Goal: Task Accomplishment & Management: Use online tool/utility

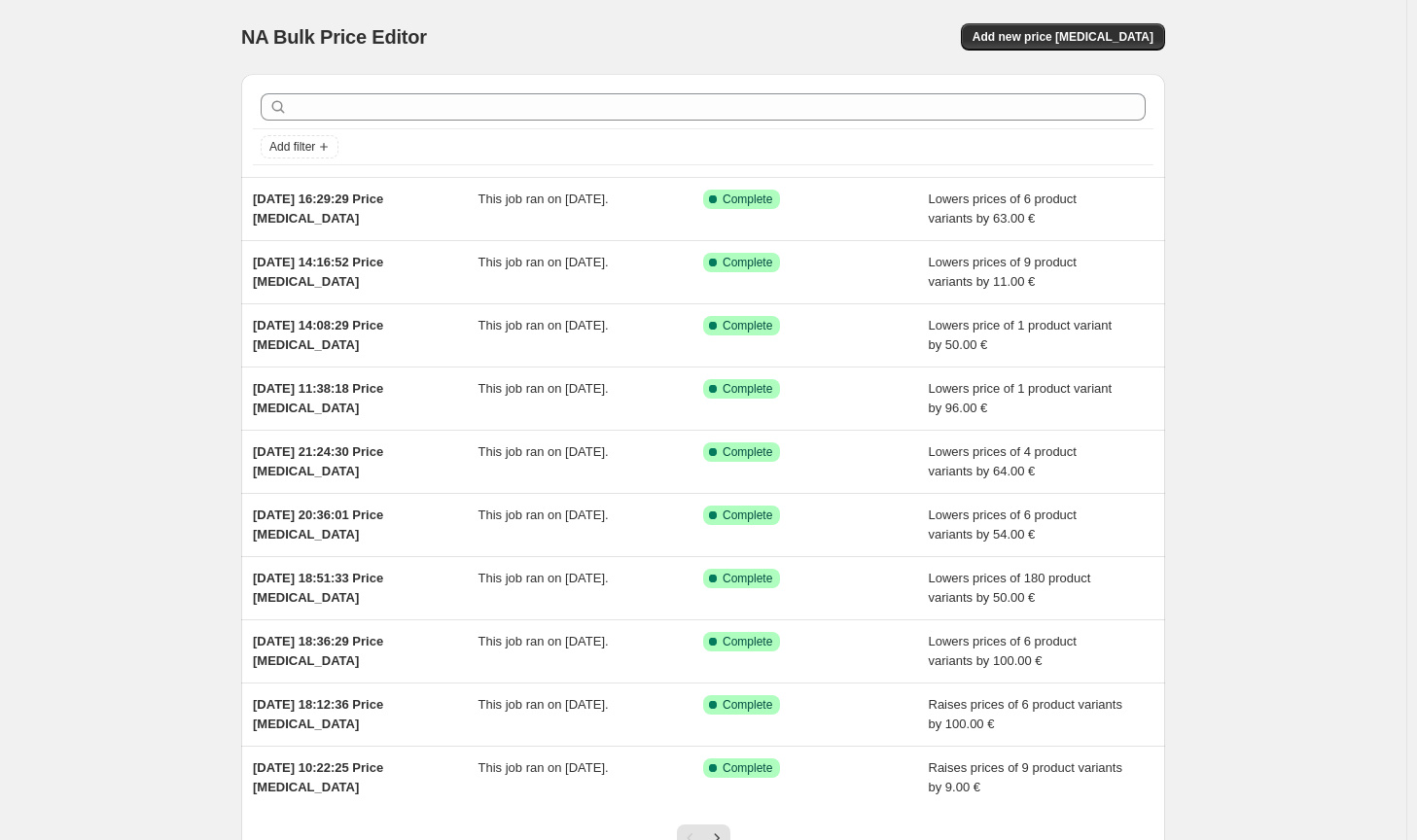
click at [1091, 60] on div "NA Bulk Price Editor. This page is ready NA Bulk Price Editor Add new price [ME…" at bounding box center [703, 37] width 924 height 74
click at [1095, 32] on span "Add new price [MEDICAL_DATA]" at bounding box center [1063, 37] width 181 height 16
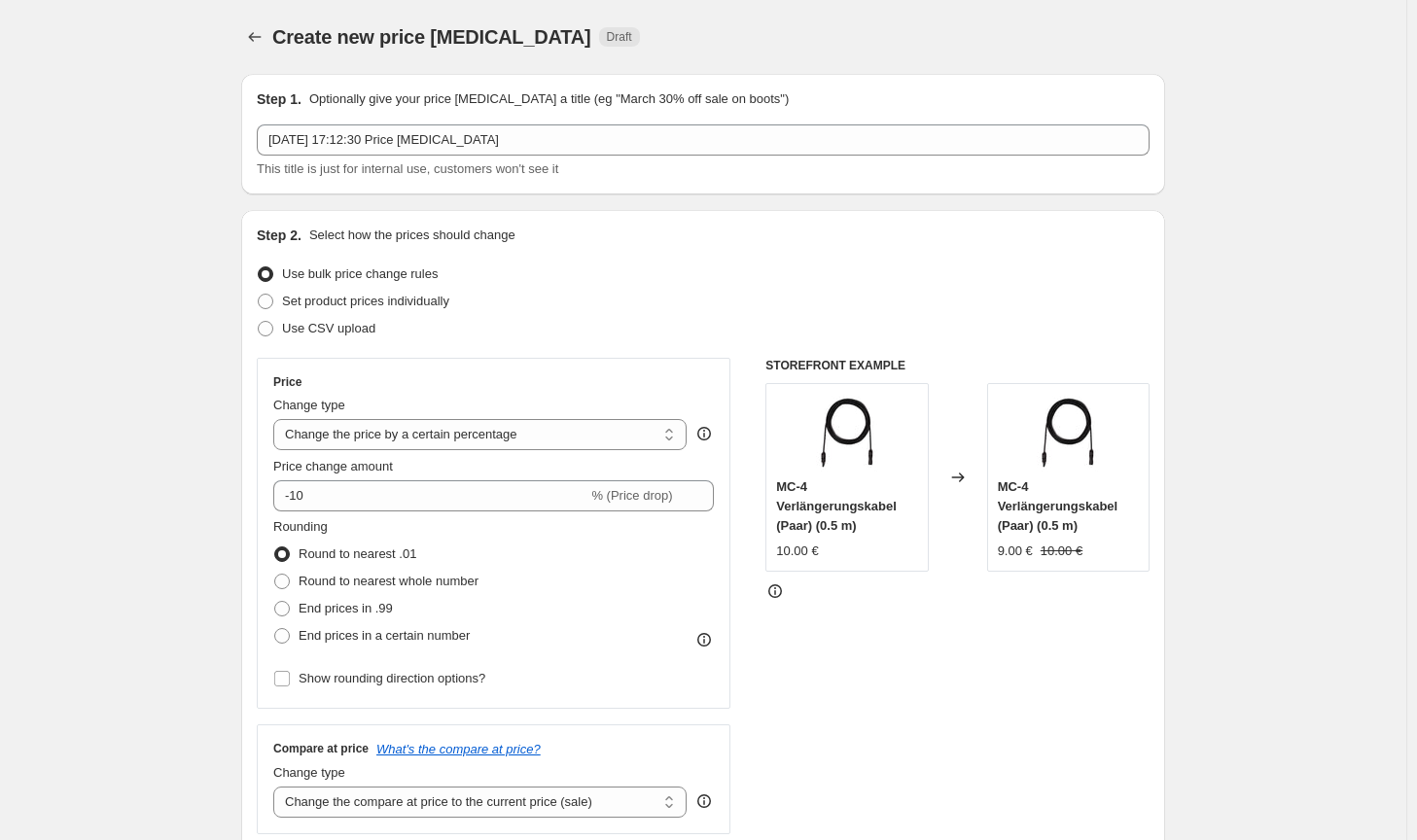
click at [516, 451] on div "Price Change type Change the price to a certain amount Change the price by a ce…" at bounding box center [493, 533] width 441 height 318
click at [501, 453] on div "Price Change type Change the price to a certain amount Change the price by a ce…" at bounding box center [493, 533] width 441 height 318
drag, startPoint x: 485, startPoint y: 434, endPoint x: 482, endPoint y: 447, distance: 13.3
click at [485, 434] on select "Change the price to a certain amount Change the price by a certain amount Chang…" at bounding box center [479, 434] width 414 height 31
select select "by"
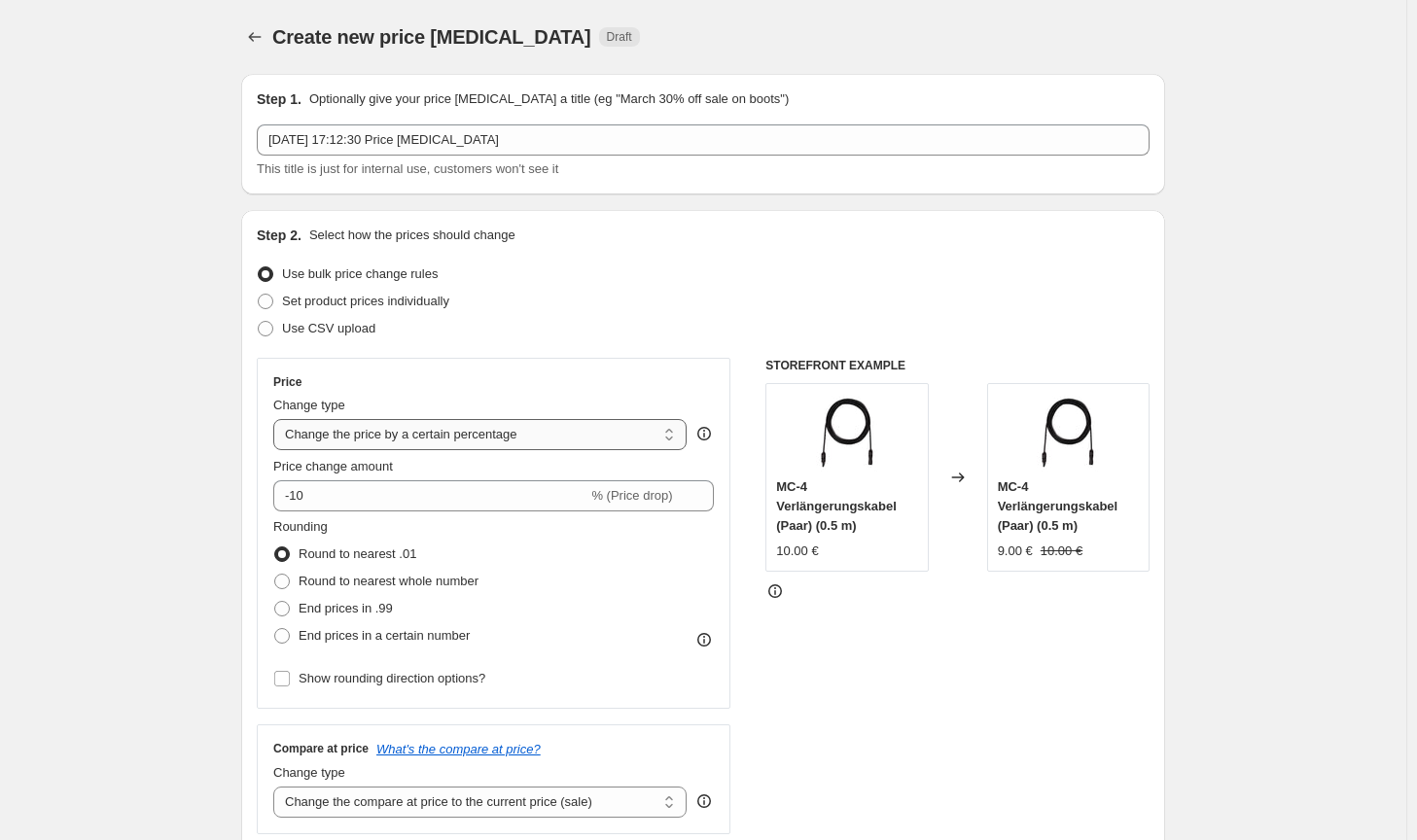
click at [277, 420] on select "Change the price to a certain amount Change the price by a certain amount Chang…" at bounding box center [479, 434] width 414 height 31
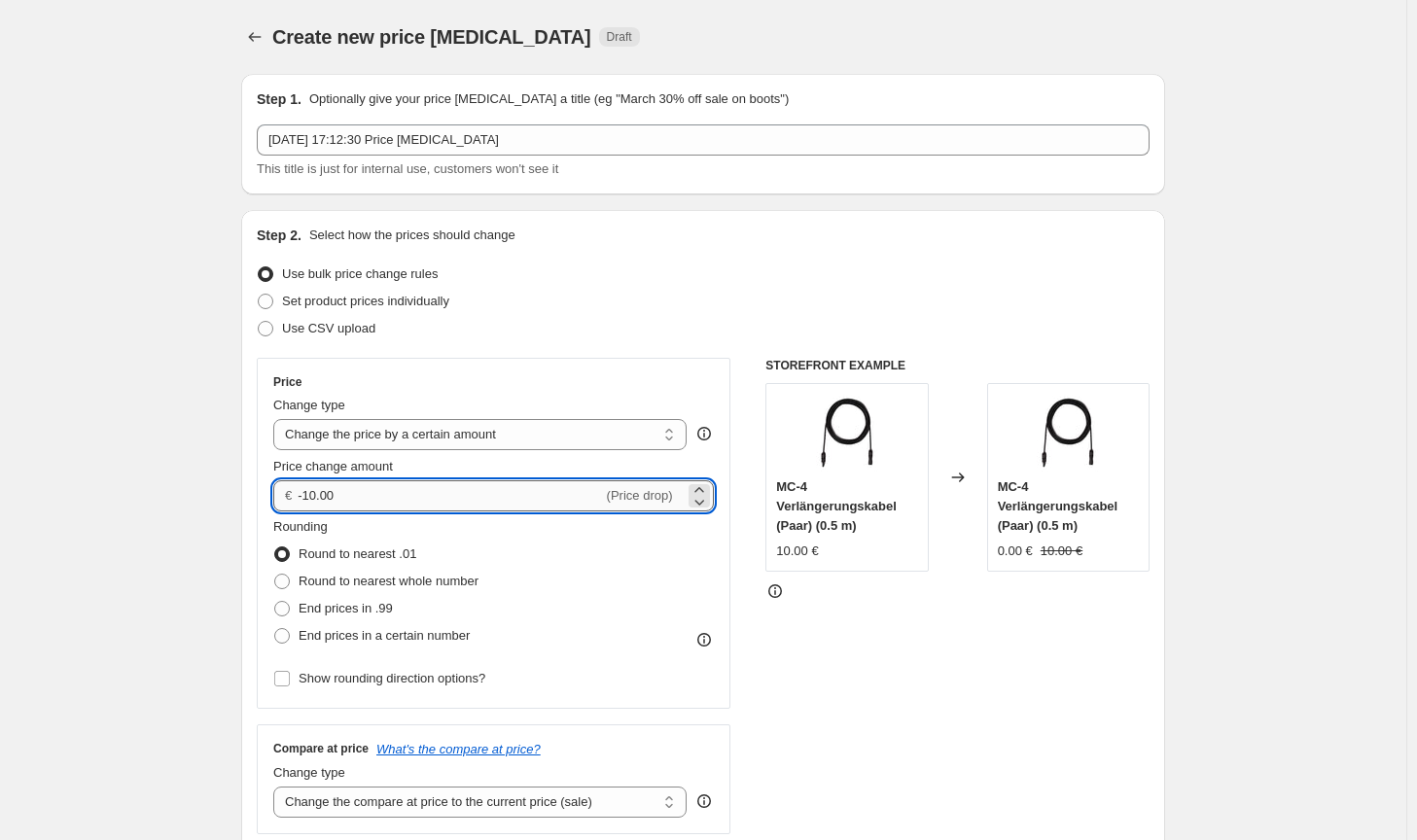
drag, startPoint x: 410, startPoint y: 500, endPoint x: 314, endPoint y: 496, distance: 96.1
click at [314, 496] on input "-10.00" at bounding box center [450, 495] width 305 height 31
type input "-150.00"
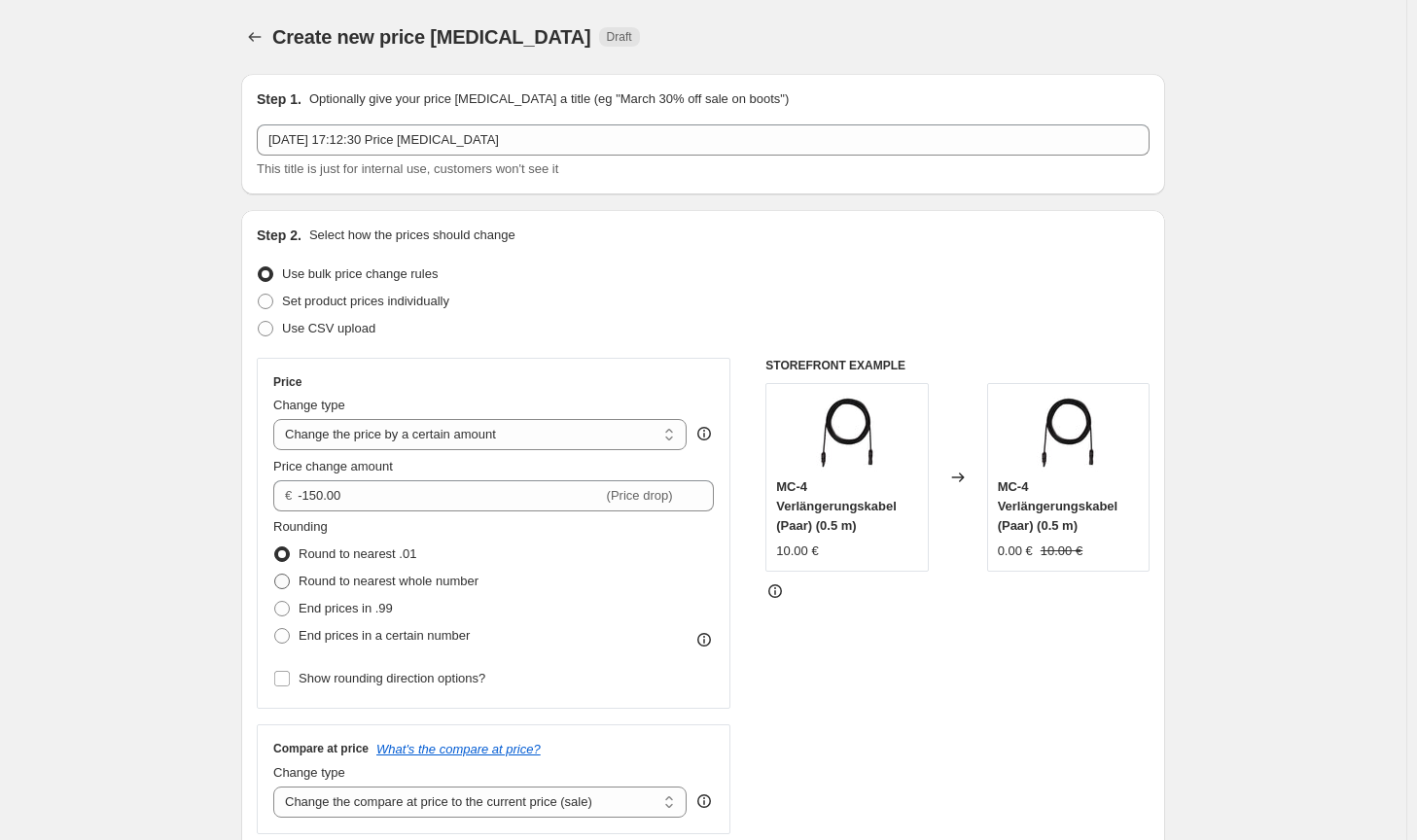
click at [387, 576] on span "Round to nearest whole number" at bounding box center [388, 580] width 180 height 15
click at [275, 574] on input "Round to nearest whole number" at bounding box center [274, 573] width 1 height 1
radio input "true"
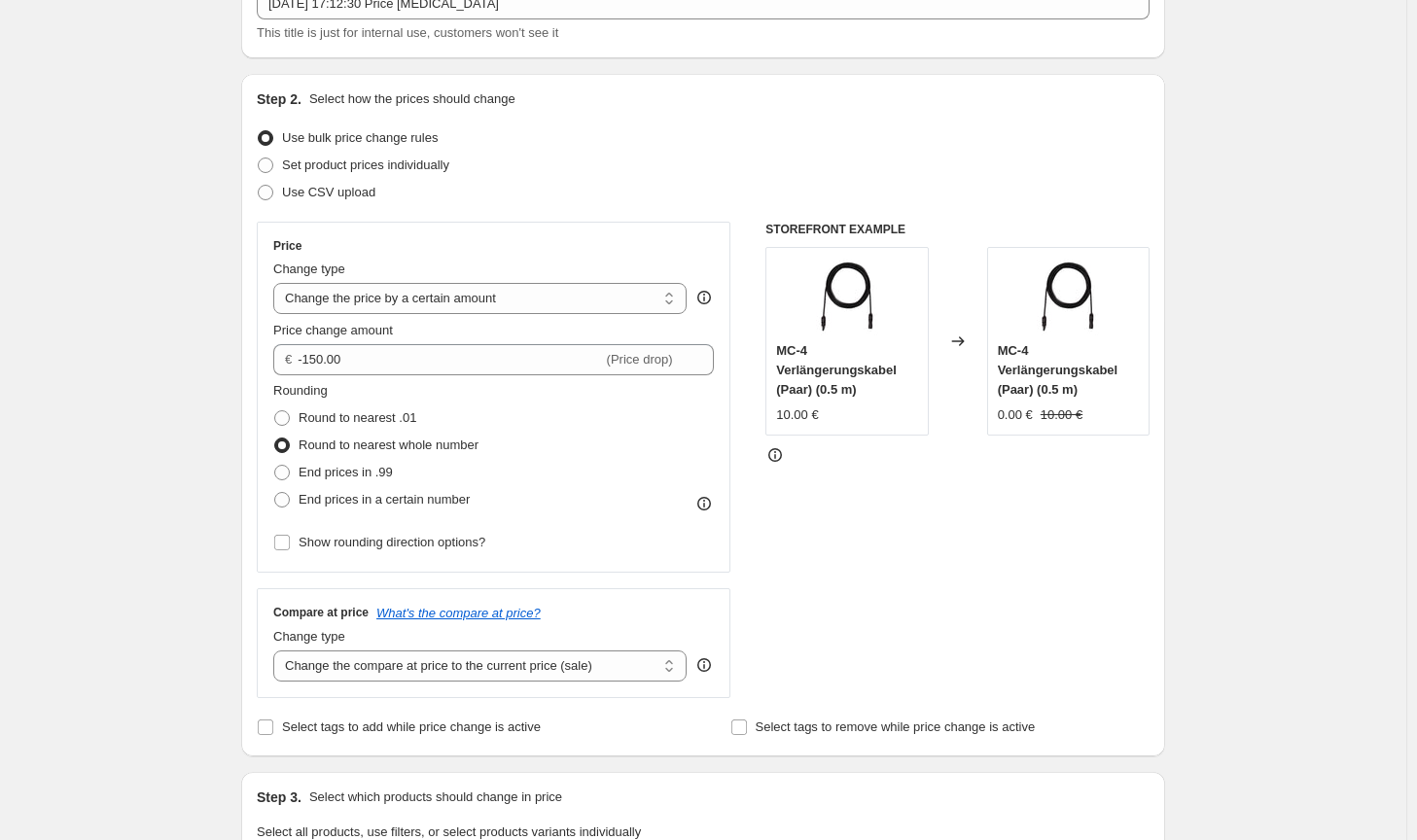
scroll to position [194, 0]
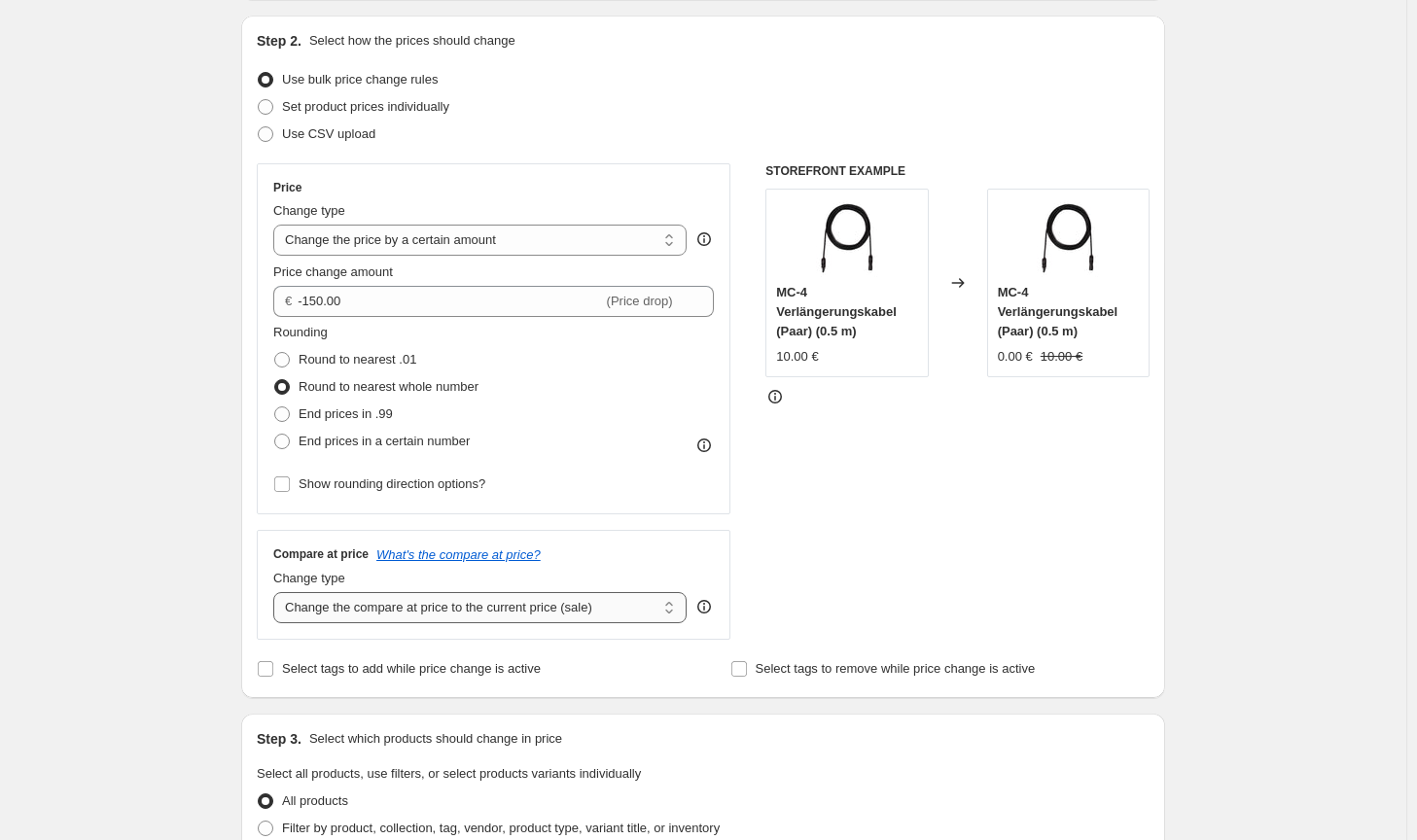
click at [555, 613] on select "Change the compare at price to the current price (sale) Change the compare at p…" at bounding box center [479, 607] width 414 height 31
select select "no_change"
click at [277, 592] on select "Change the compare at price to the current price (sale) Change the compare at p…" at bounding box center [479, 607] width 414 height 31
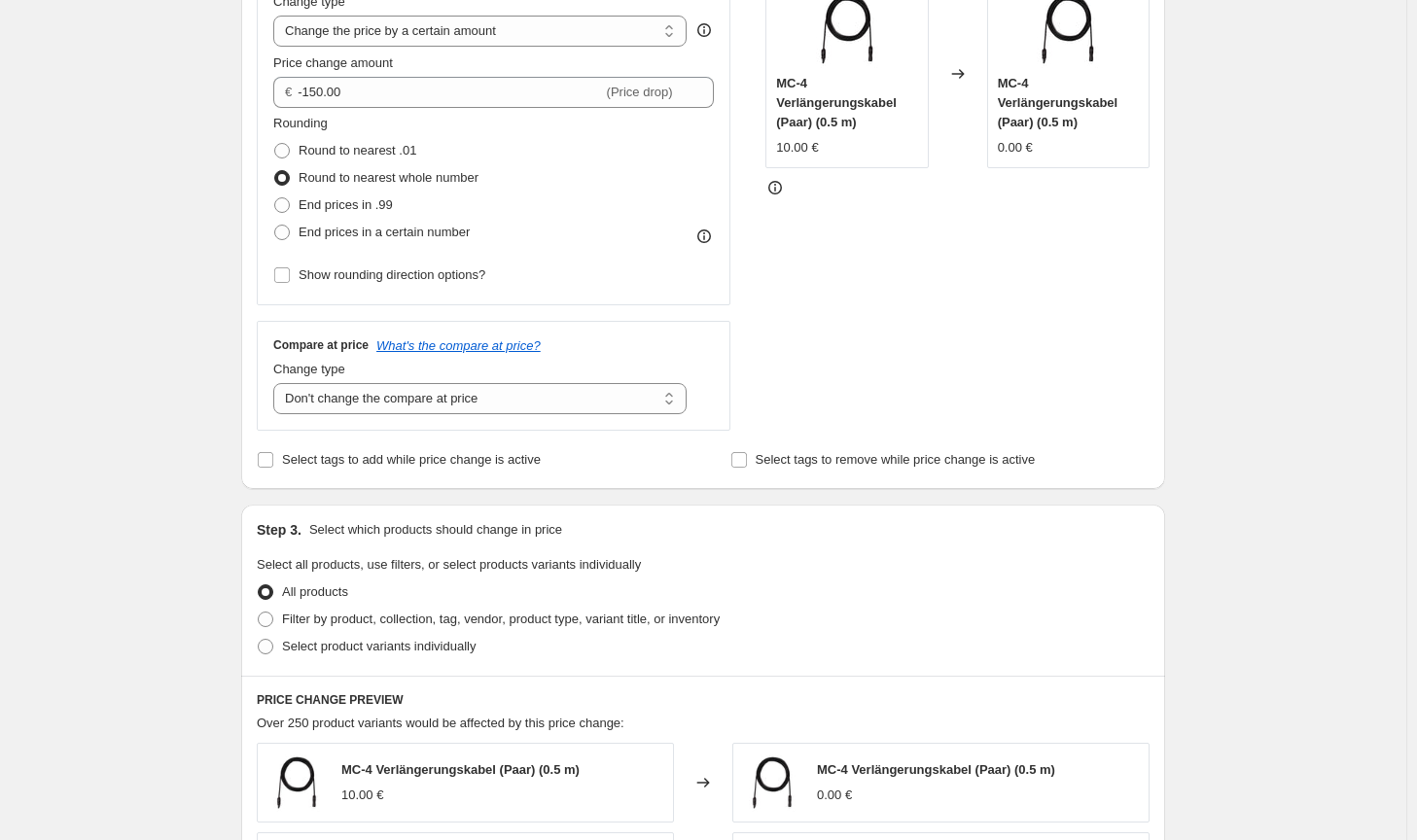
scroll to position [680, 0]
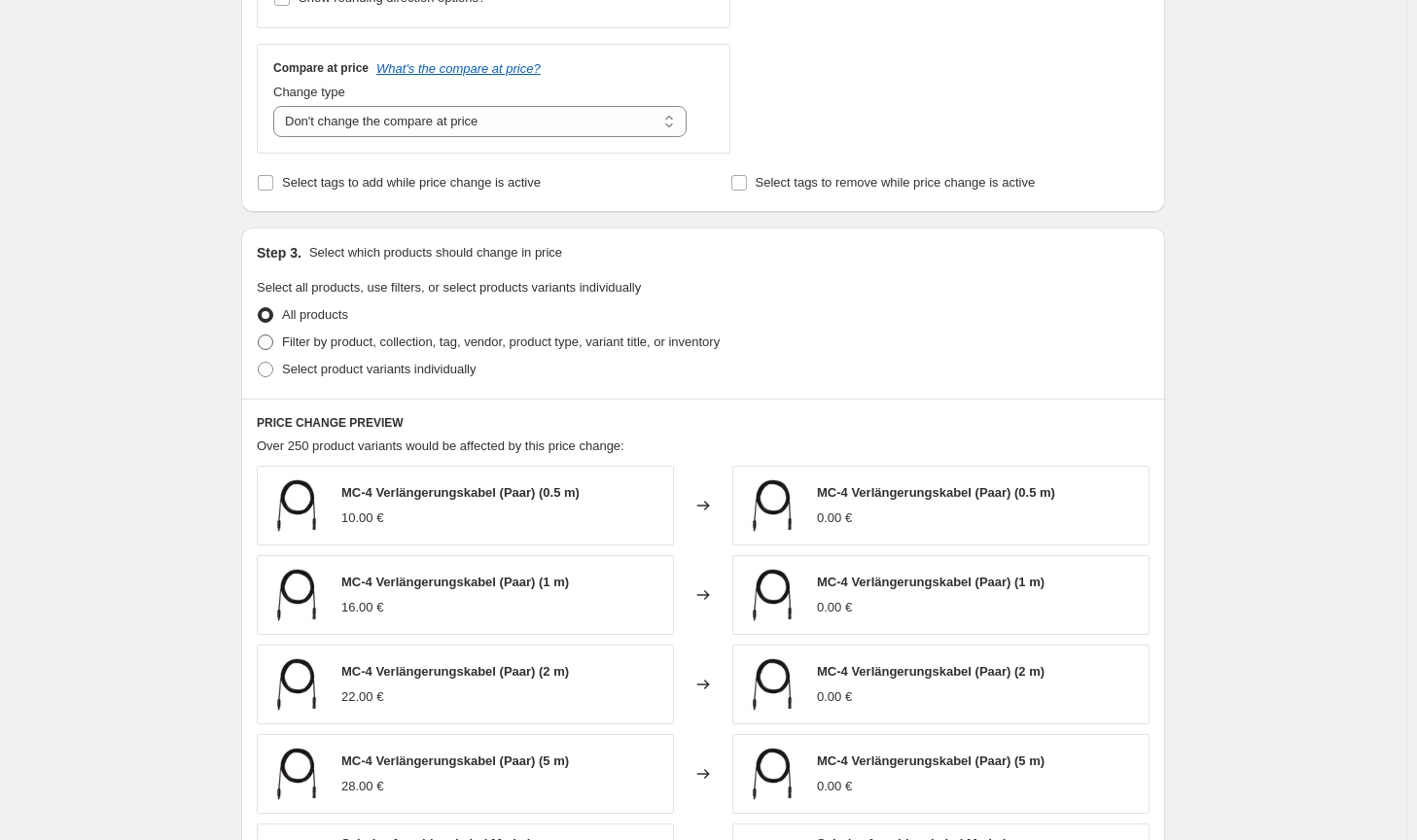
click at [605, 355] on label "Filter by product, collection, tag, vendor, product type, variant title, or inv…" at bounding box center [488, 341] width 463 height 27
click at [259, 335] on input "Filter by product, collection, tag, vendor, product type, variant title, or inv…" at bounding box center [258, 334] width 1 height 1
radio input "true"
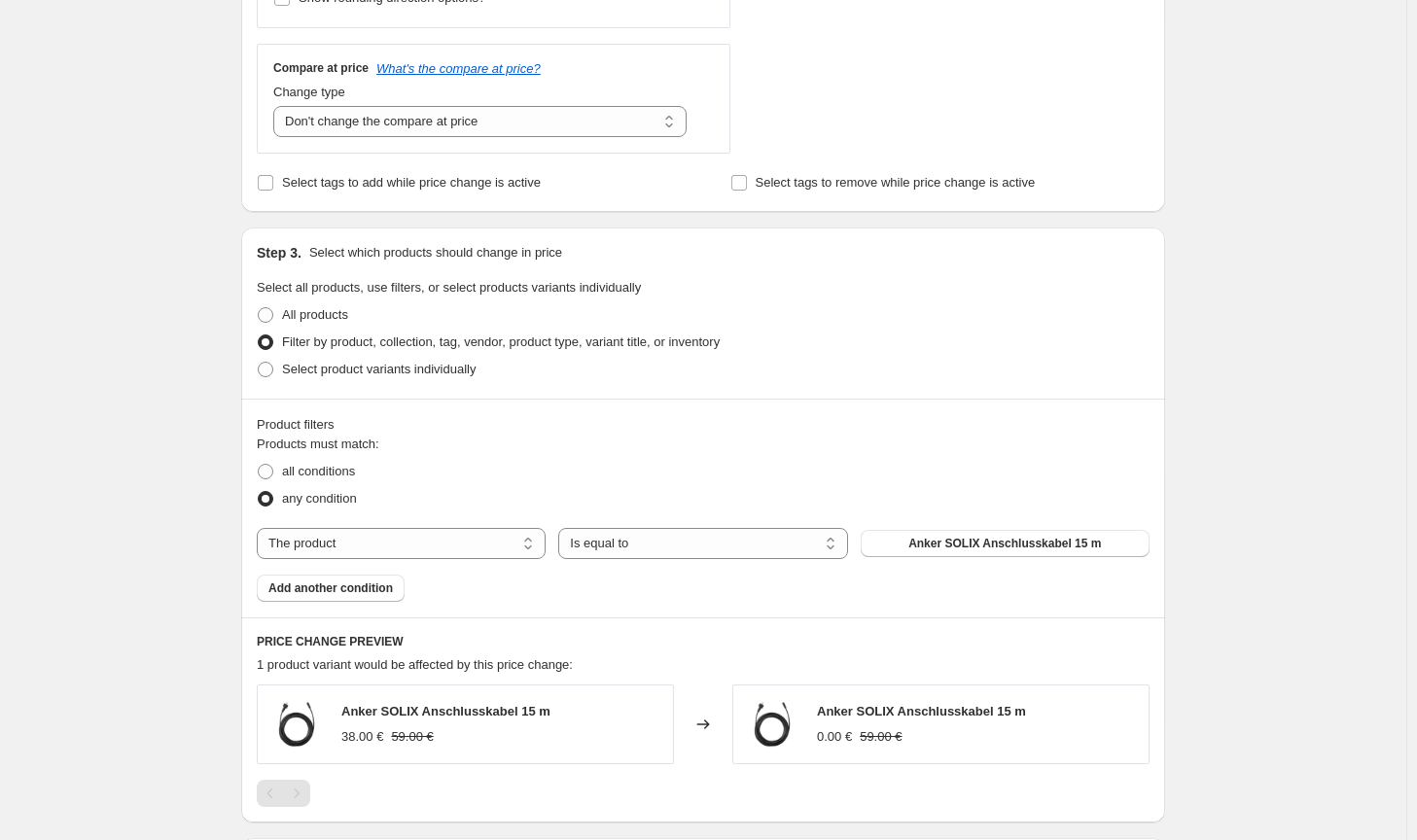
click at [963, 547] on span "Anker SOLIX Anschlusskabel 15 m" at bounding box center [1005, 543] width 193 height 16
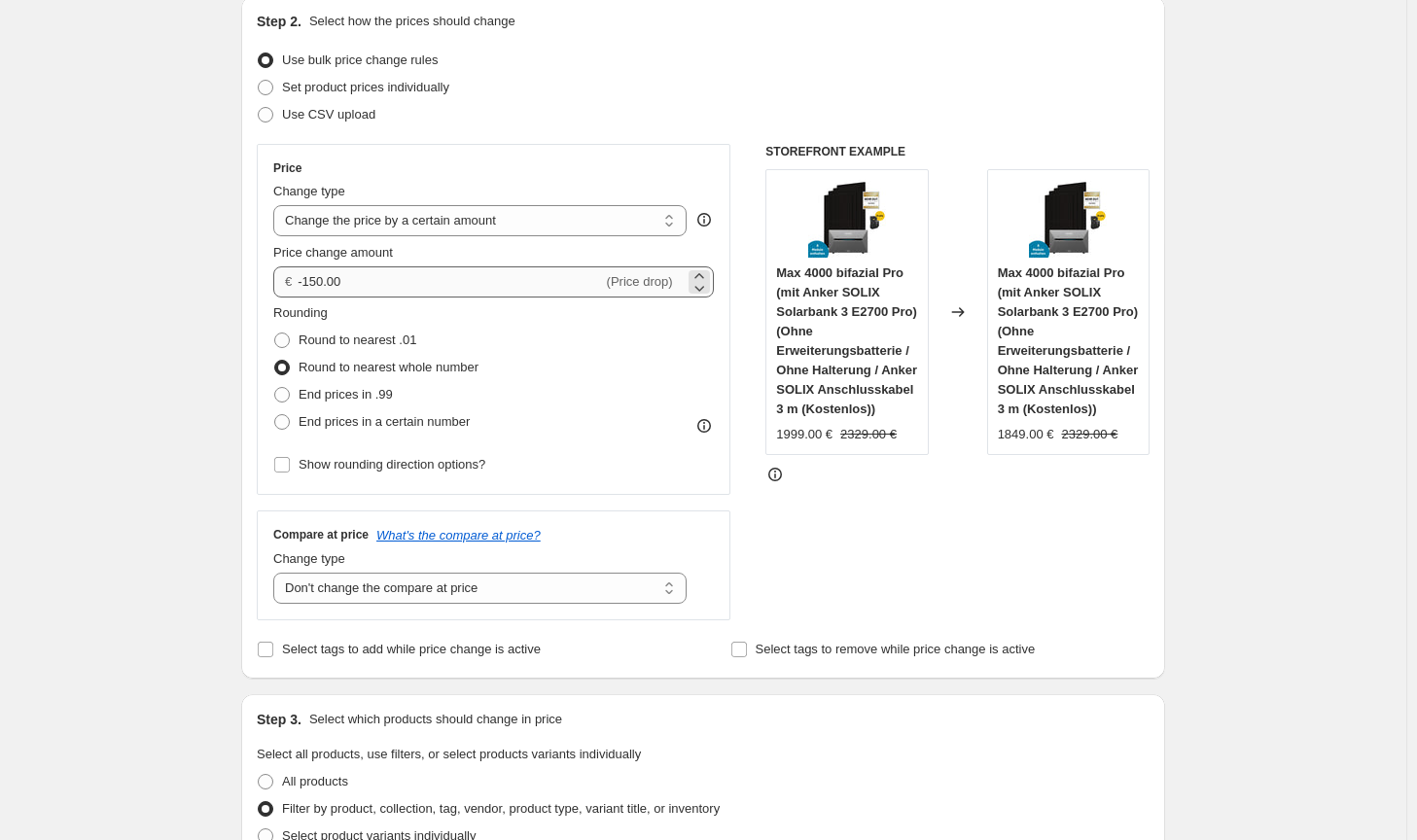
scroll to position [194, 0]
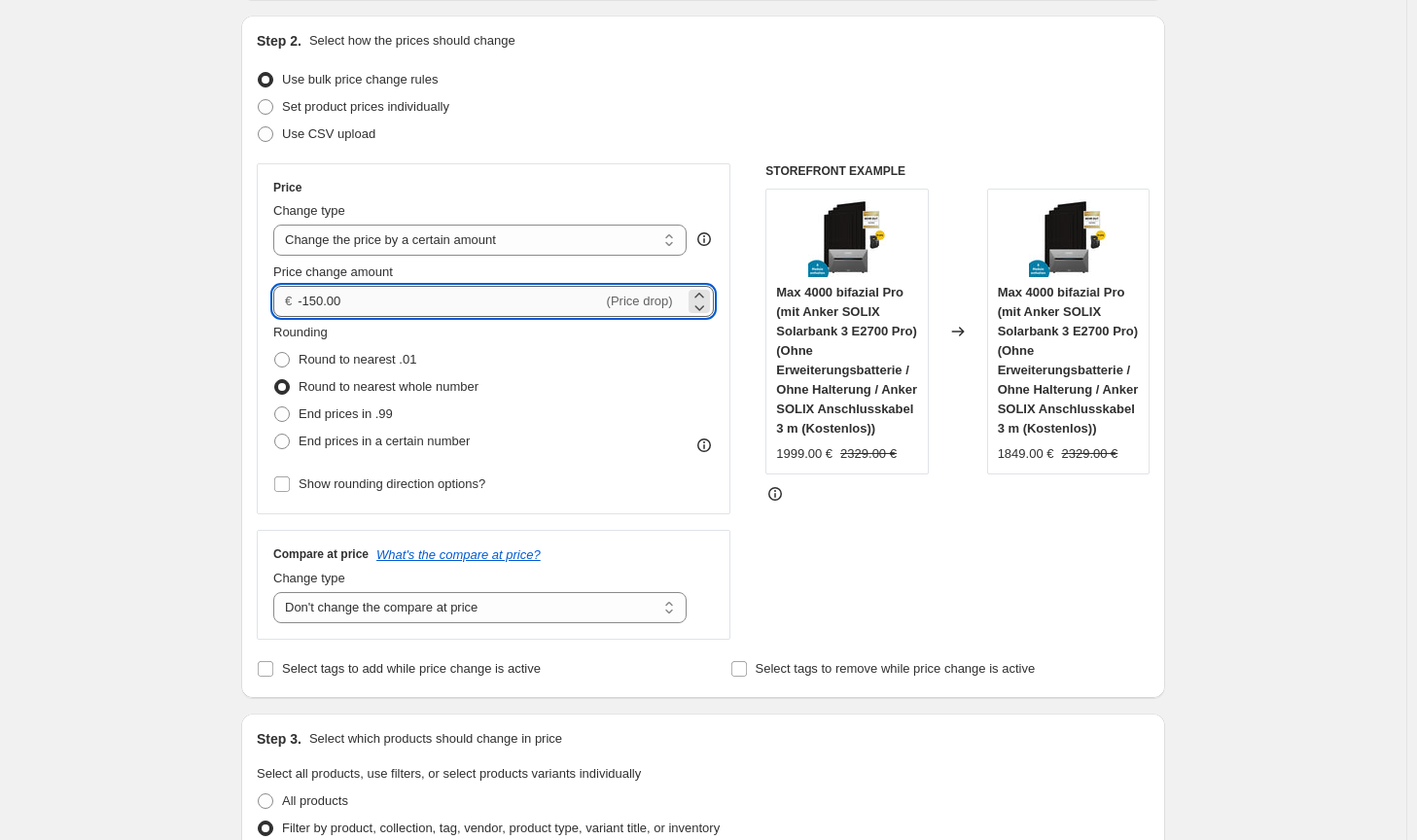
click at [319, 297] on input "-150.00" at bounding box center [450, 300] width 305 height 31
click at [871, 567] on div "STOREFRONT EXAMPLE Max 4000 bifazial Pro (mit Anker SOLIX Solarbank 3 E2700 Pro…" at bounding box center [957, 402] width 384 height 476
click at [322, 296] on input "-170.00" at bounding box center [450, 300] width 305 height 31
type input "-175.00"
click at [958, 583] on div "STOREFRONT EXAMPLE Max 4000 bifazial Pro (mit Anker SOLIX Solarbank 3 E2700 Pro…" at bounding box center [957, 402] width 384 height 476
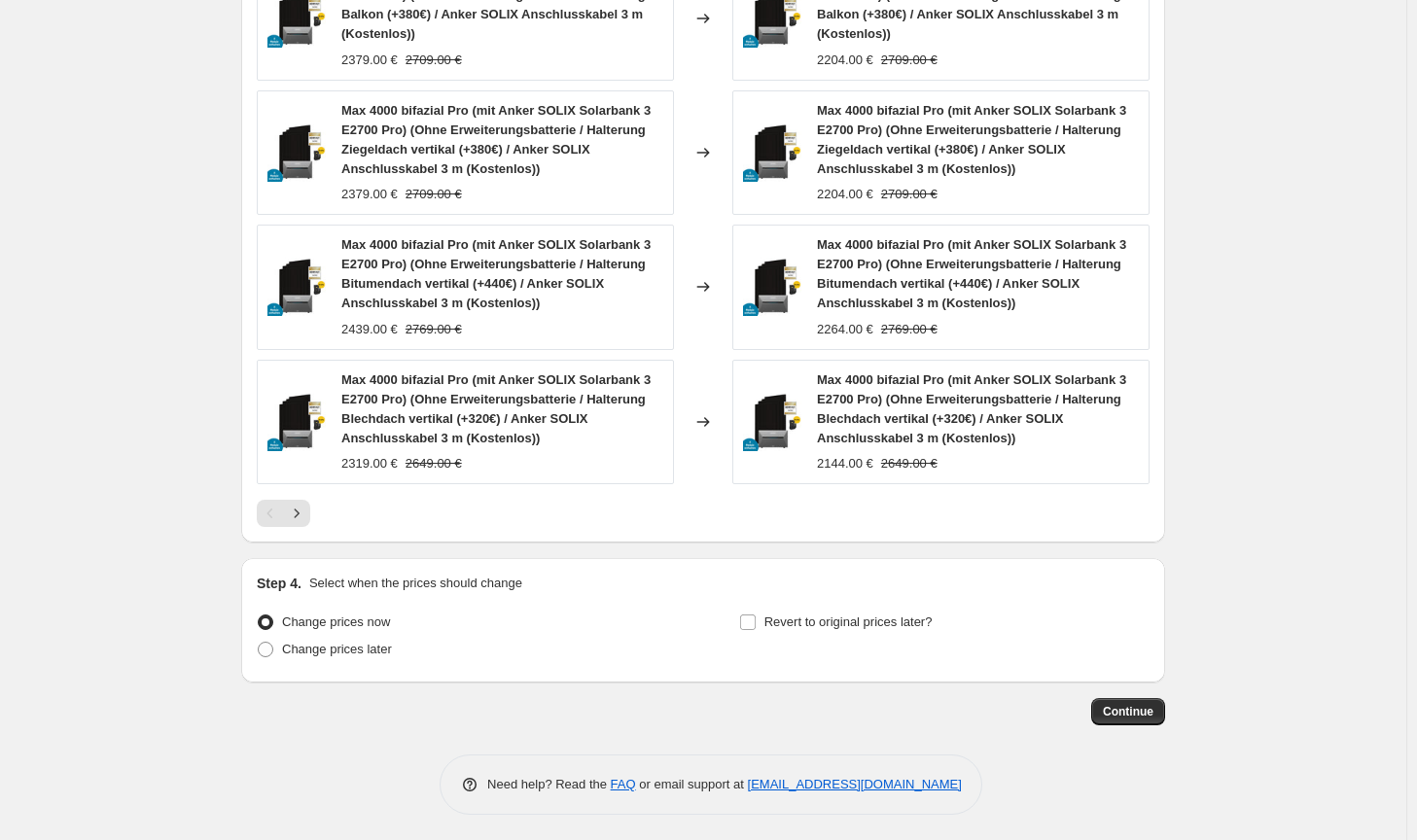
scroll to position [1558, 0]
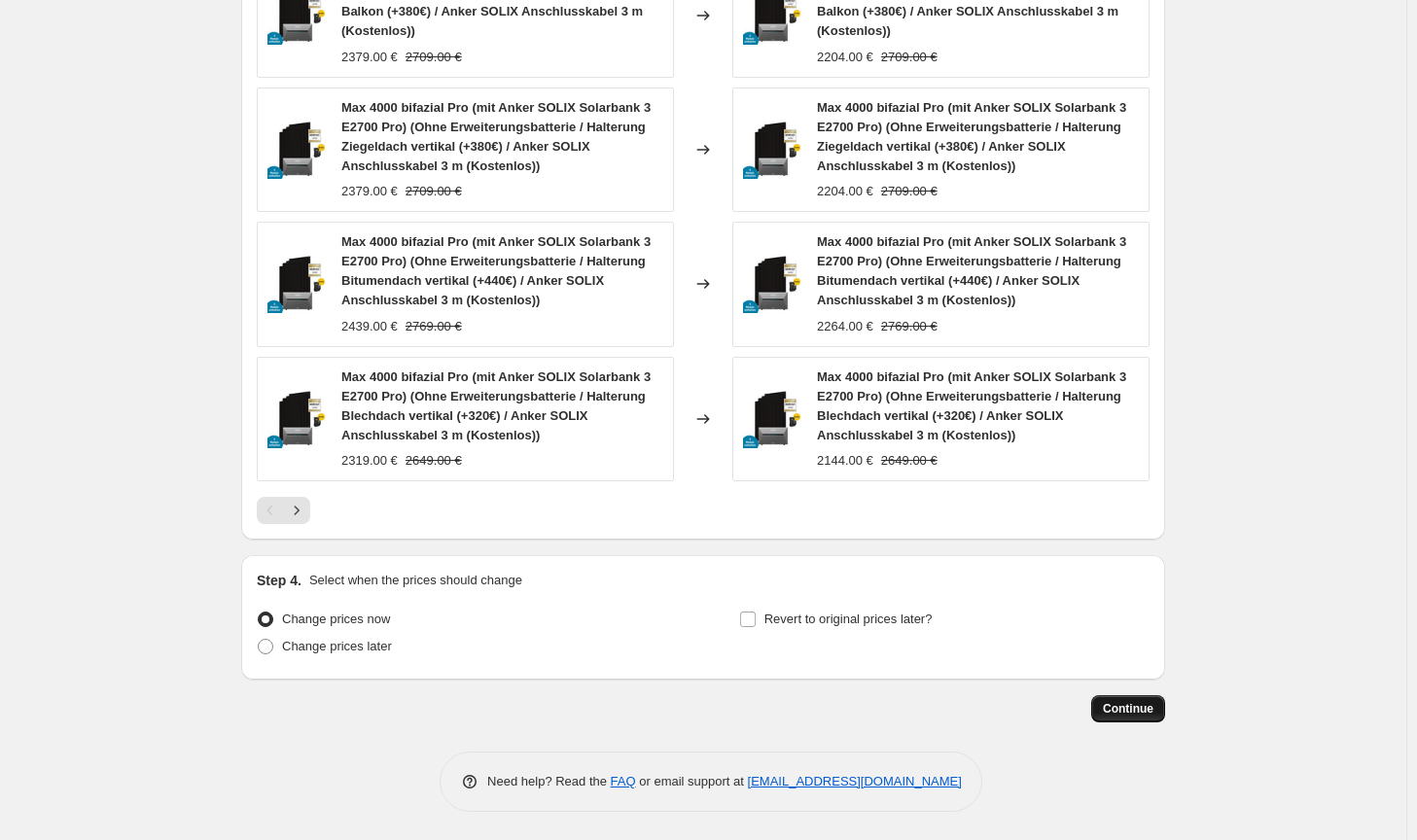
click at [1137, 710] on span "Continue" at bounding box center [1128, 709] width 51 height 16
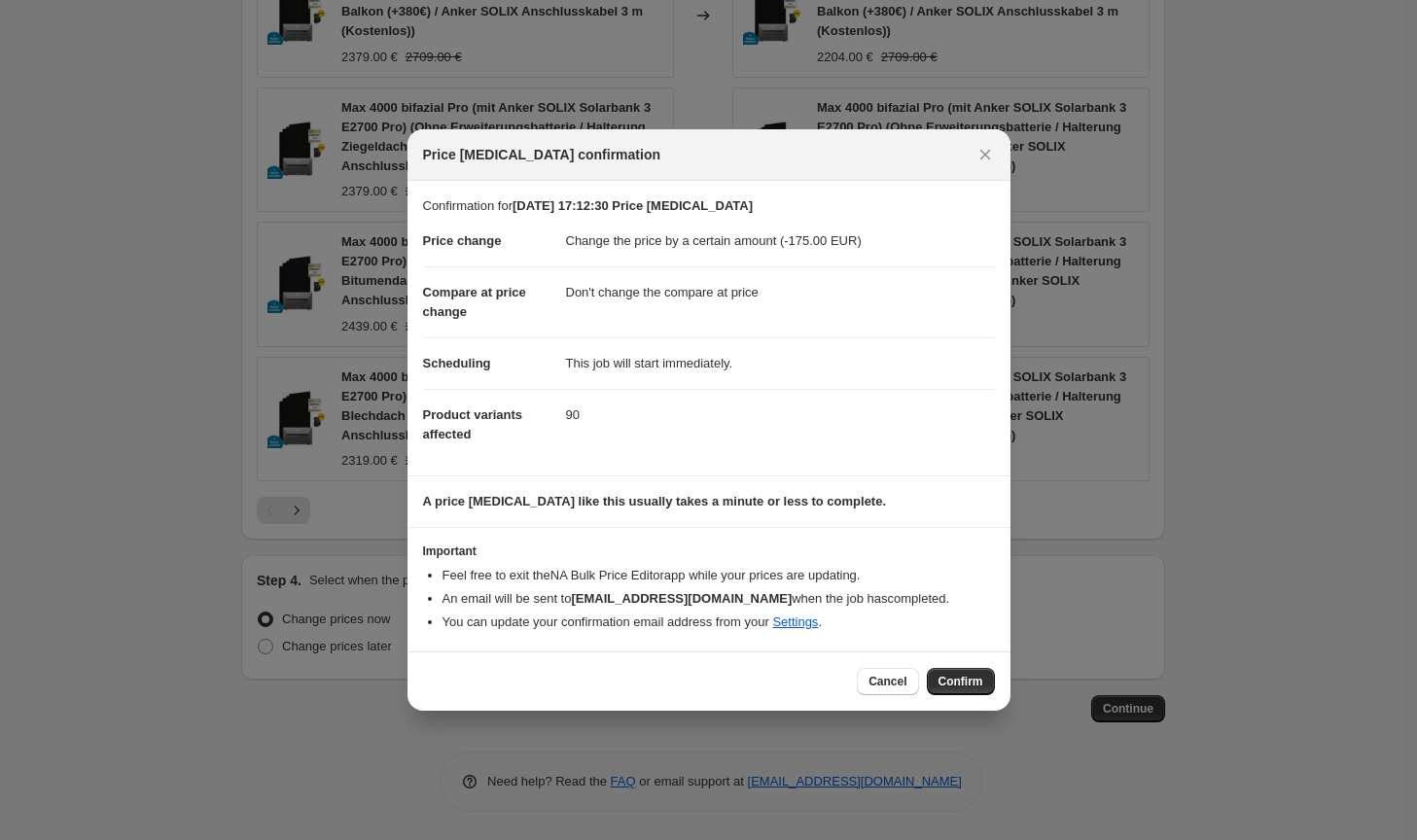
click at [973, 680] on span "Confirm" at bounding box center [961, 681] width 45 height 16
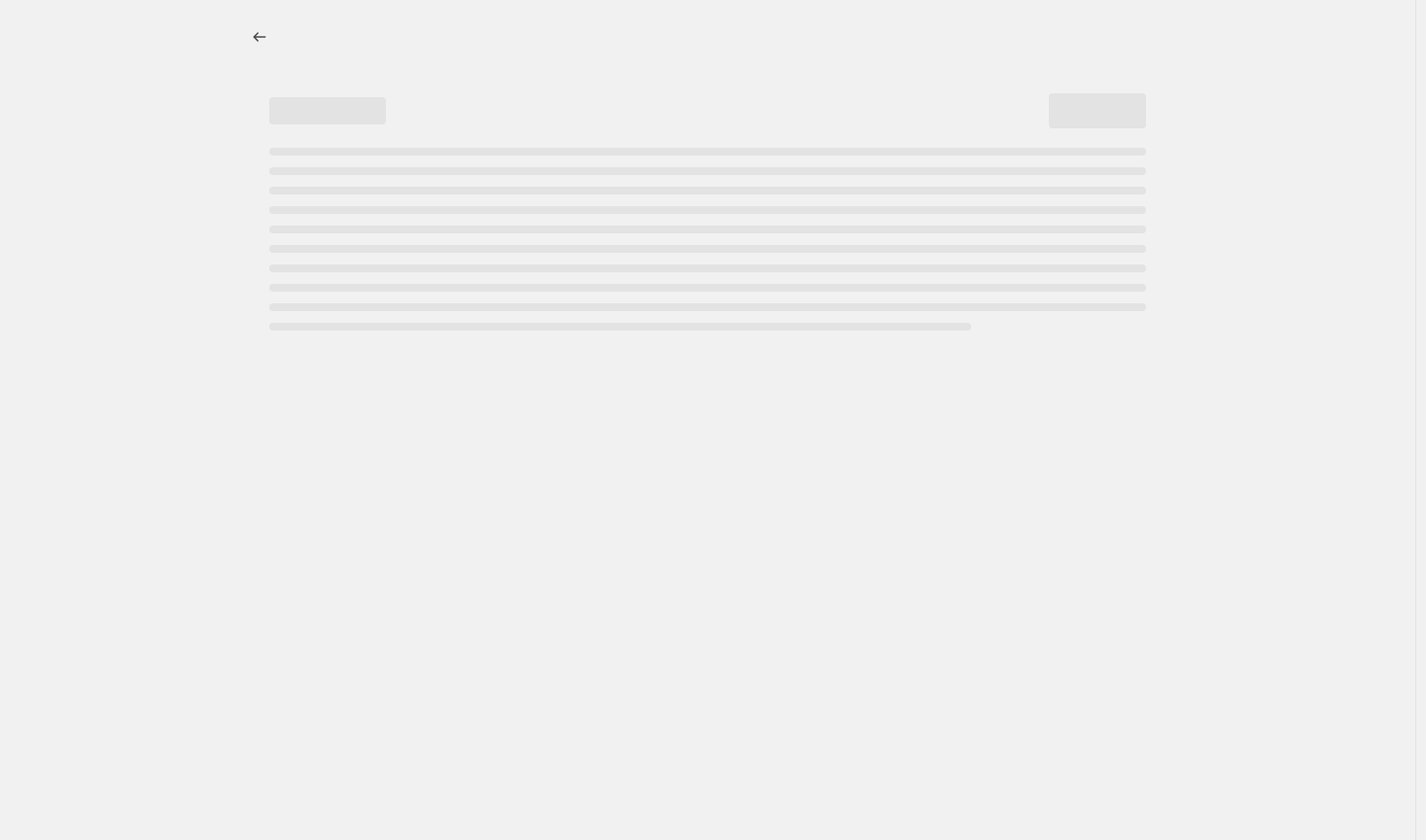
select select "by"
select select "no_change"
